Goal: Check status: Check status

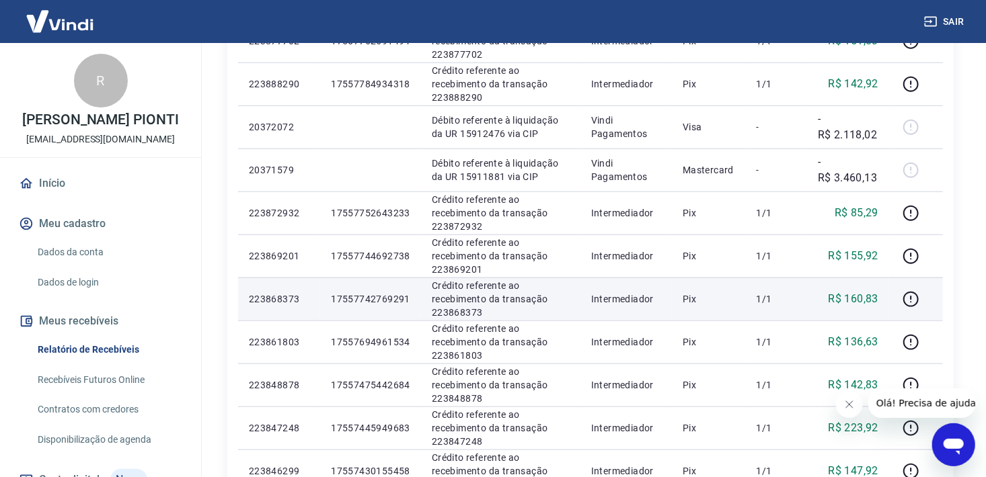
scroll to position [921, 0]
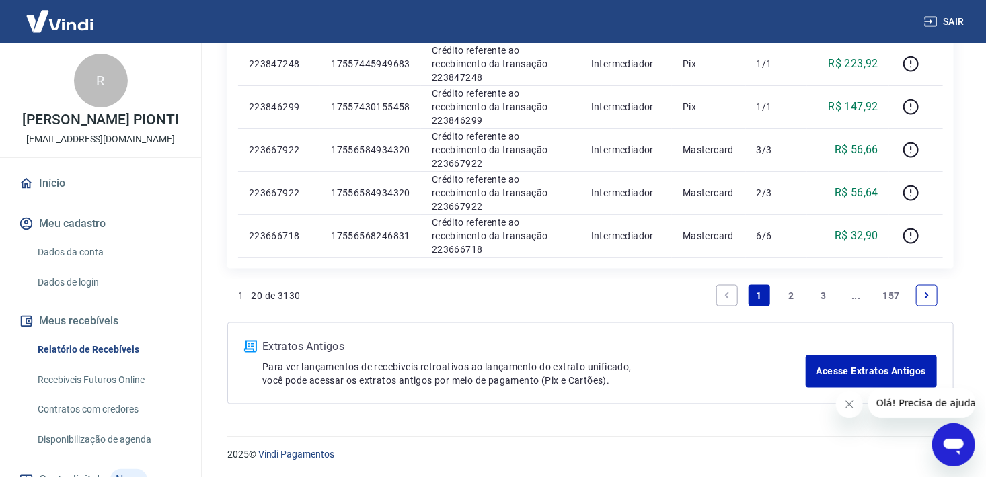
click at [44, 195] on link "Início" at bounding box center [100, 184] width 169 height 30
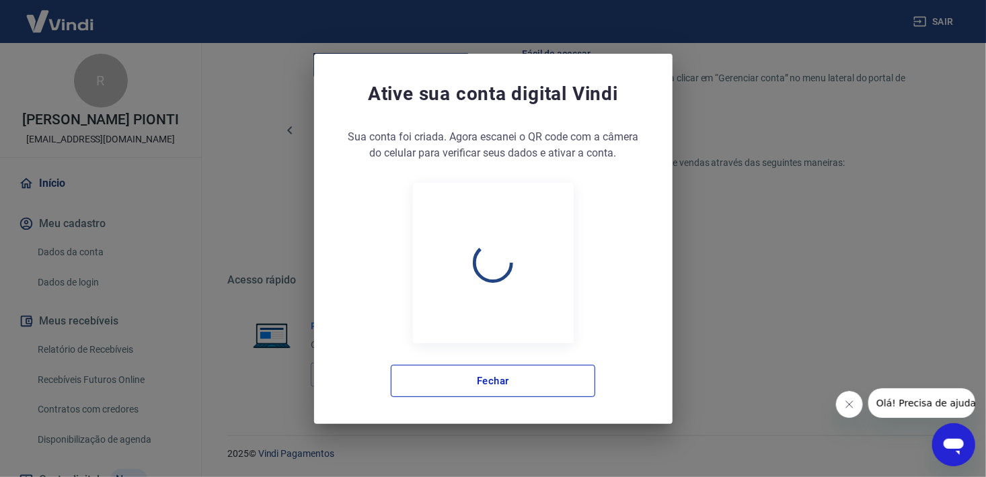
scroll to position [722, 0]
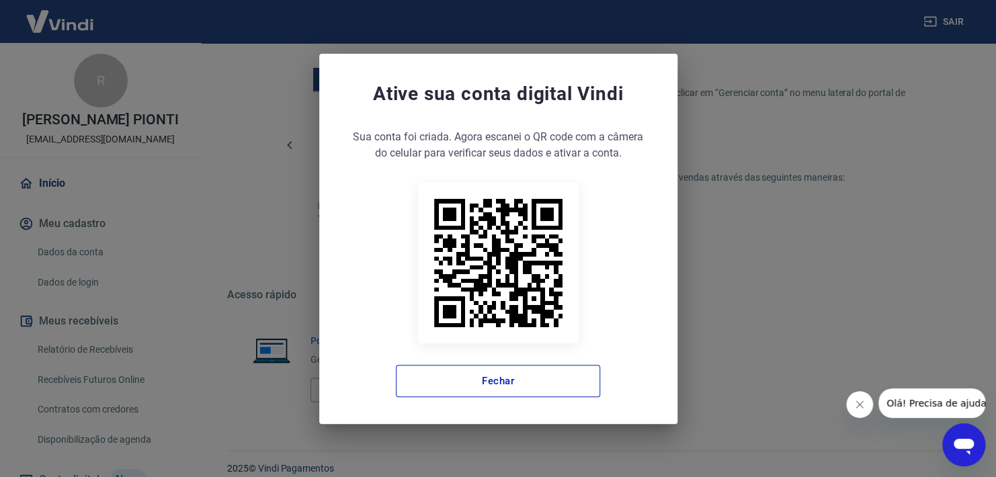
click at [48, 254] on div "Ative sua conta digital Vindi Sua conta foi criada. Agora clique no botão abaix…" at bounding box center [498, 238] width 996 height 477
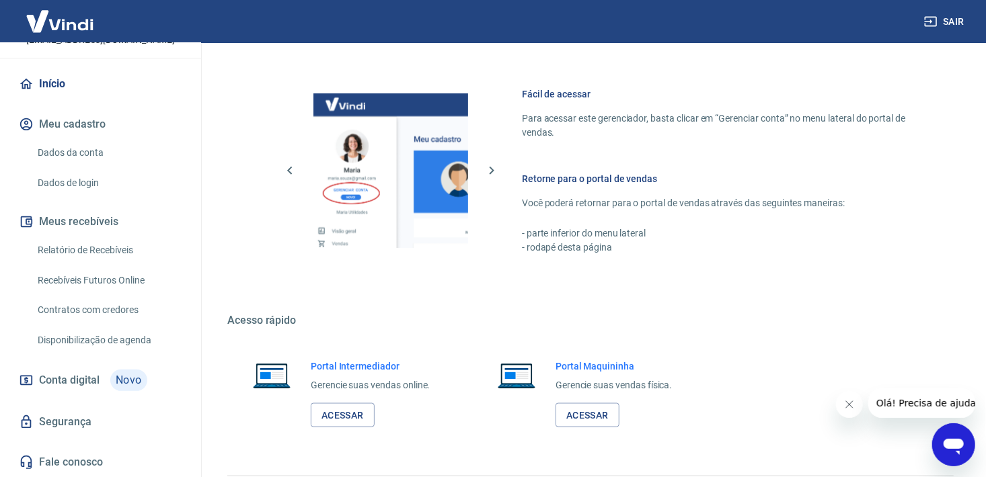
scroll to position [736, 0]
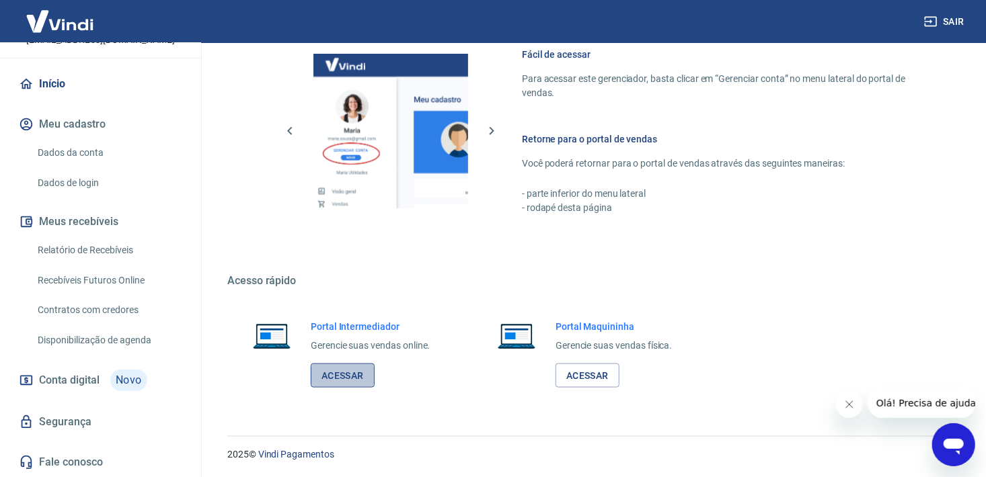
click at [353, 379] on link "Acessar" at bounding box center [343, 376] width 64 height 25
